Goal: Transaction & Acquisition: Purchase product/service

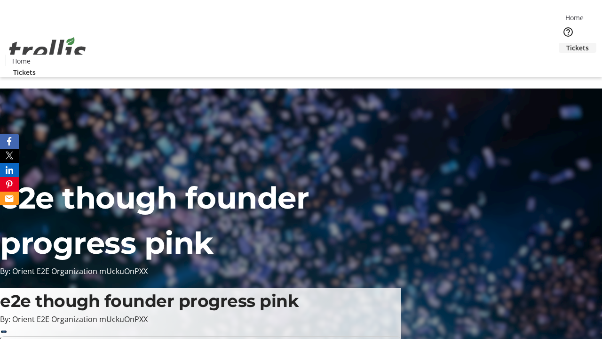
click at [567, 43] on span "Tickets" at bounding box center [578, 48] width 23 height 10
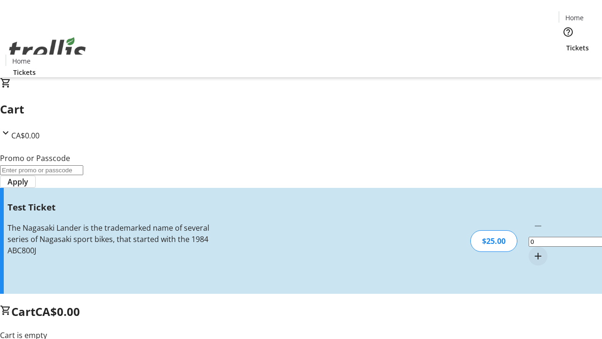
click at [533, 250] on mat-icon "Increment by one" at bounding box center [538, 255] width 11 height 11
type input "1"
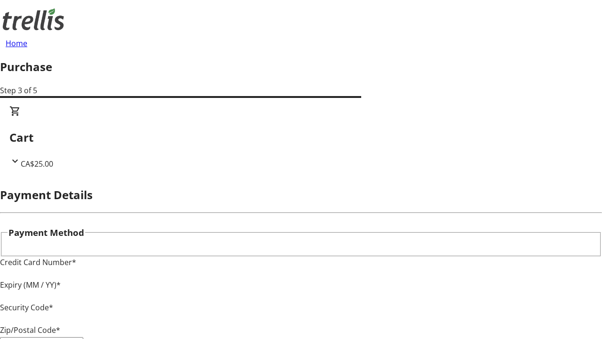
type input "V1Y 0C2"
